Goal: Consume media (video, audio): Consume media (video, audio)

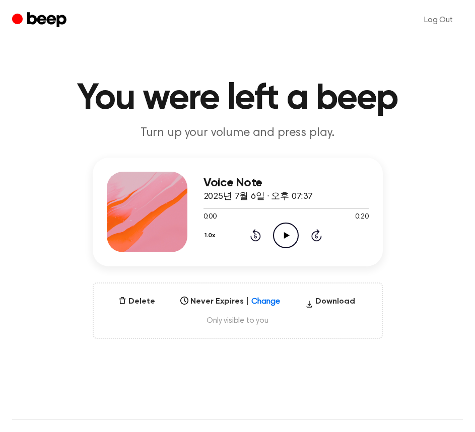
click at [283, 243] on icon "Play Audio" at bounding box center [286, 236] width 26 height 26
click at [289, 236] on icon "Pause Audio" at bounding box center [286, 236] width 26 height 26
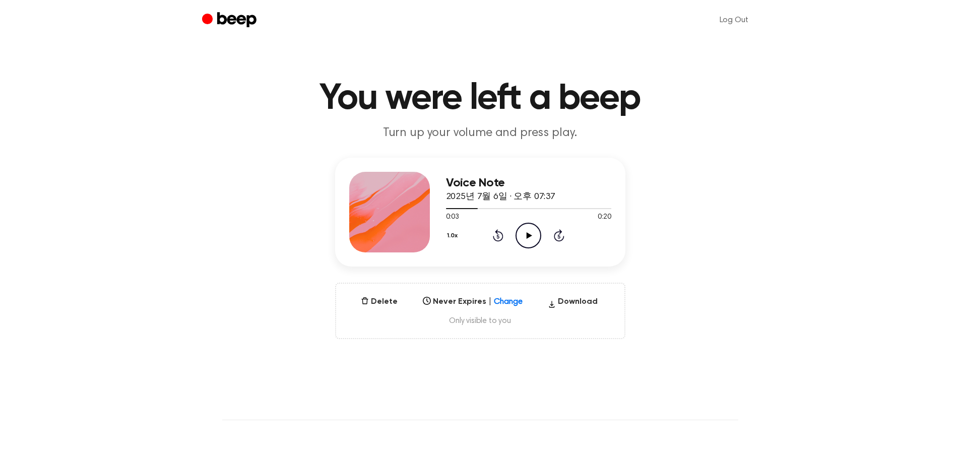
click at [480, 323] on span "Only visible to you" at bounding box center [480, 321] width 264 height 10
click at [223, 23] on icon "Beep" at bounding box center [236, 19] width 39 height 15
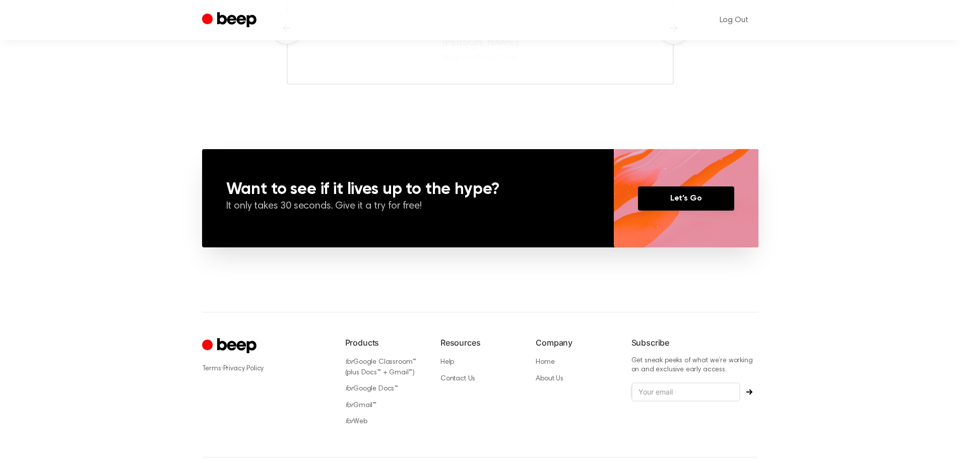
scroll to position [680, 0]
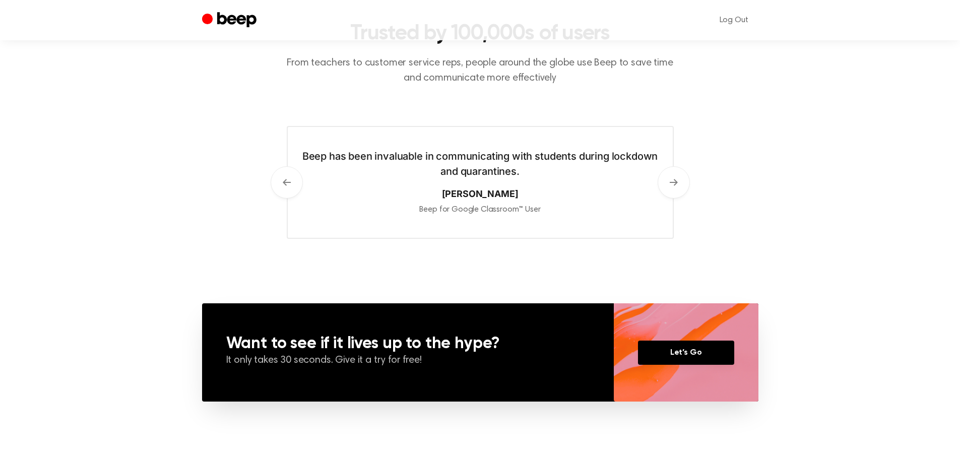
drag, startPoint x: 148, startPoint y: 328, endPoint x: 164, endPoint y: 261, distance: 68.9
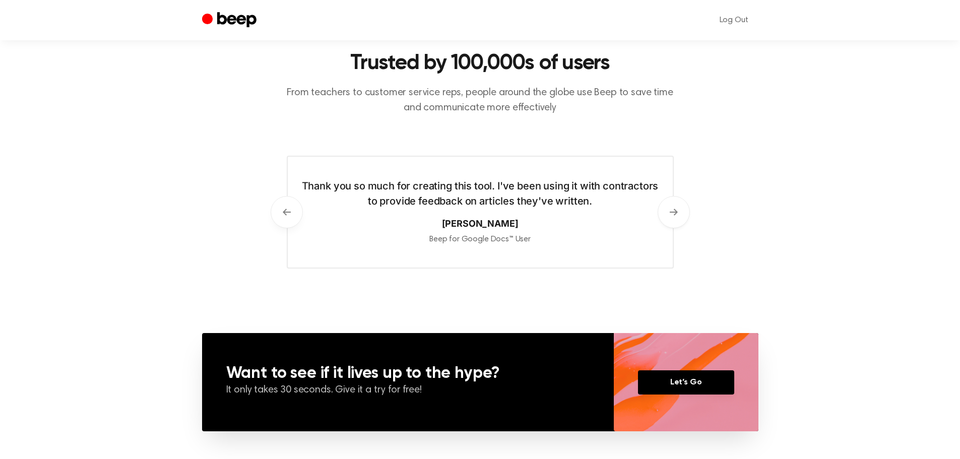
click at [288, 214] on icon at bounding box center [287, 212] width 8 height 8
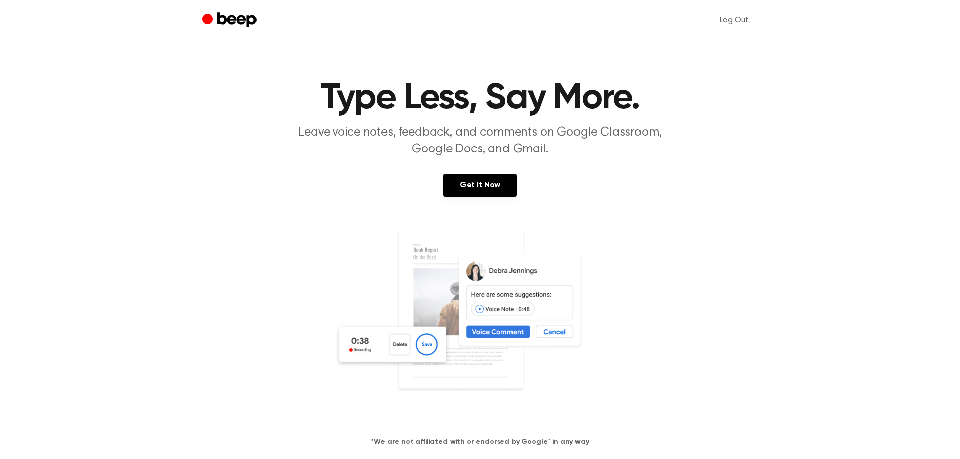
scroll to position [0, 0]
